Goal: Information Seeking & Learning: Check status

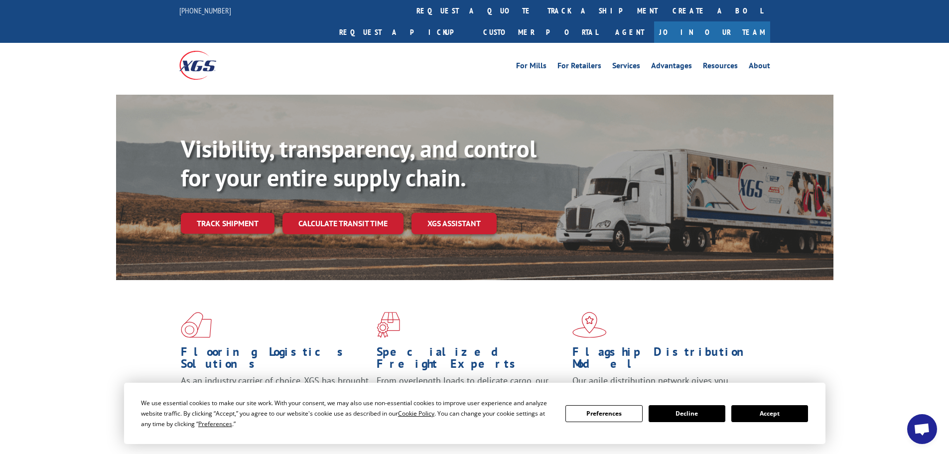
click at [768, 414] on button "Accept" at bounding box center [769, 413] width 77 height 17
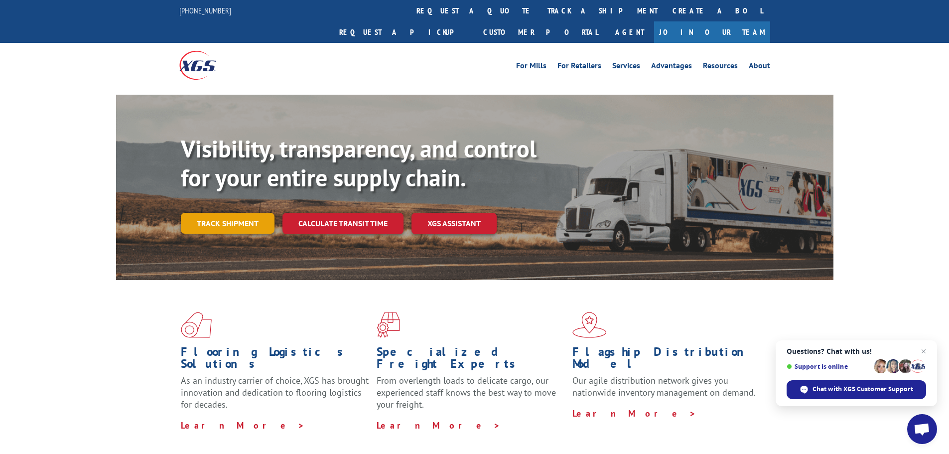
click at [226, 213] on link "Track shipment" at bounding box center [228, 223] width 94 height 21
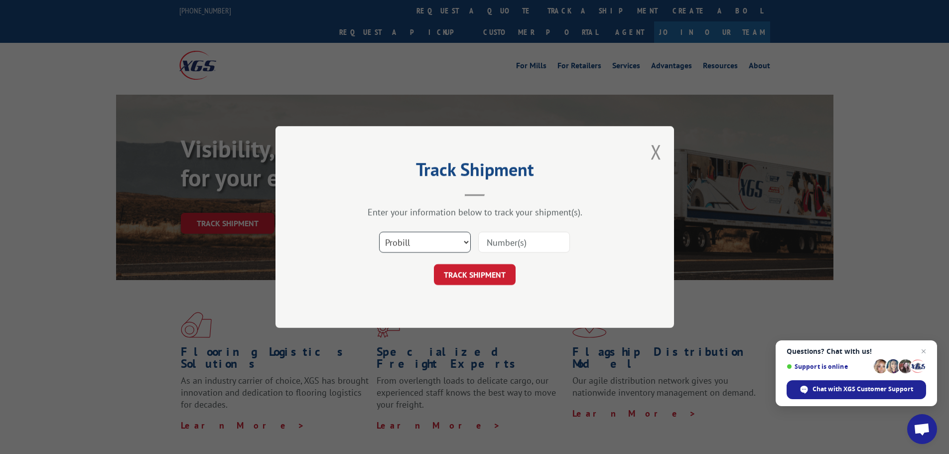
click at [393, 243] on select "Select category... Probill BOL PO" at bounding box center [425, 242] width 92 height 21
select select "bol"
click at [379, 232] on select "Select category... Probill BOL PO" at bounding box center [425, 242] width 92 height 21
click at [563, 242] on input at bounding box center [524, 242] width 92 height 21
type input "7067548"
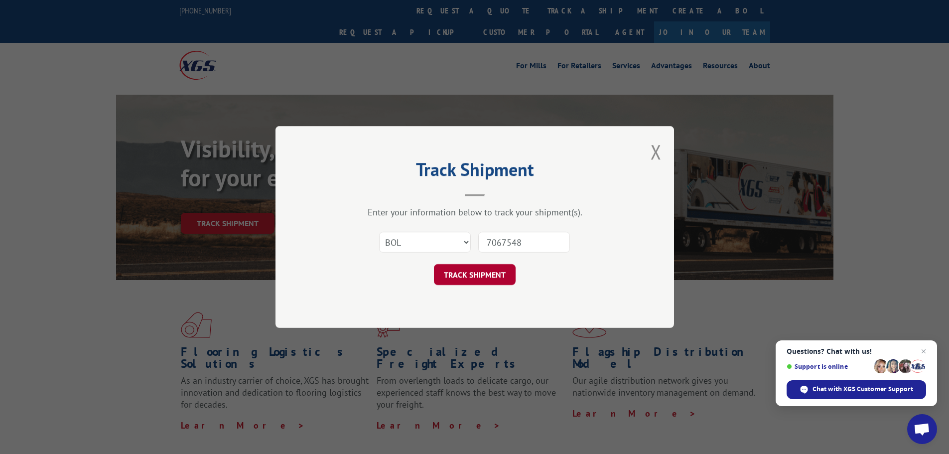
click at [470, 276] on button "TRACK SHIPMENT" at bounding box center [475, 274] width 82 height 21
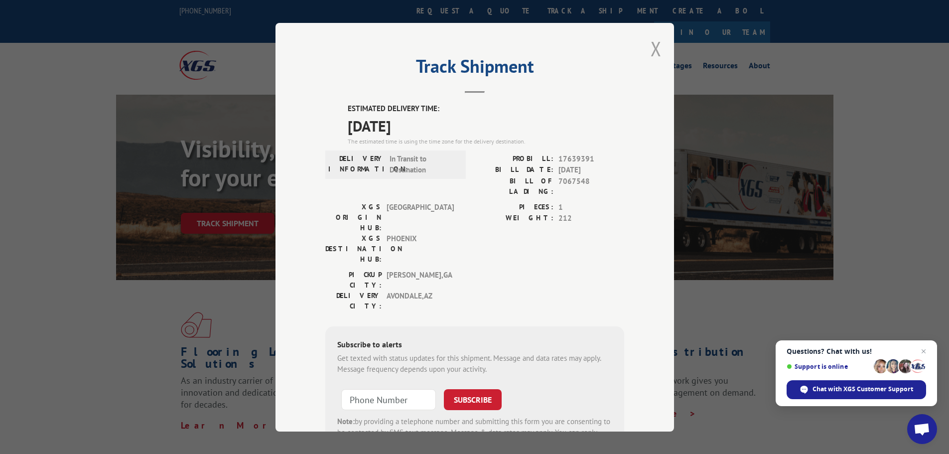
click at [653, 50] on button "Close modal" at bounding box center [655, 48] width 11 height 26
